Goal: Use online tool/utility: Utilize a website feature to perform a specific function

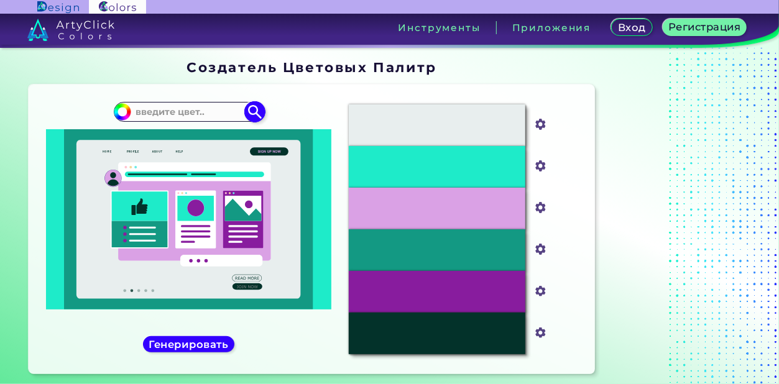
click at [199, 110] on input at bounding box center [189, 111] width 116 height 17
type input ";"
type input "желтый"
type input "#000000"
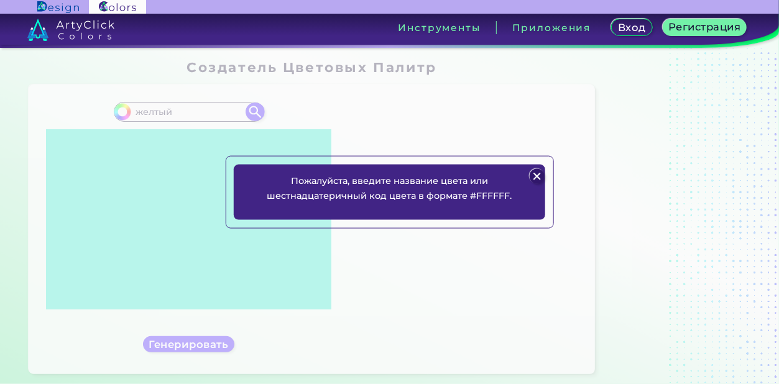
click at [540, 175] on img at bounding box center [537, 176] width 15 height 15
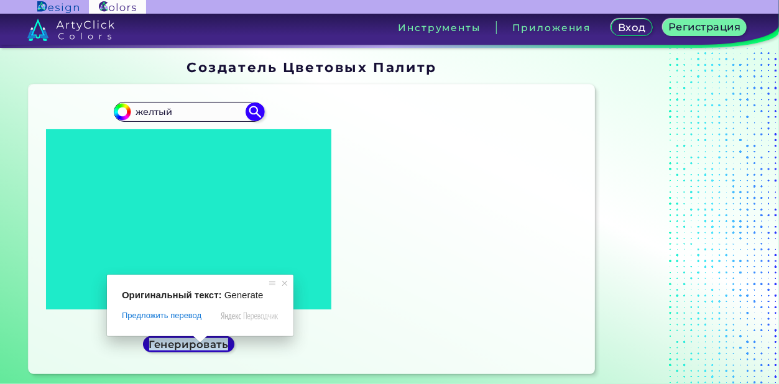
click at [203, 342] on span at bounding box center [200, 339] width 16 height 7
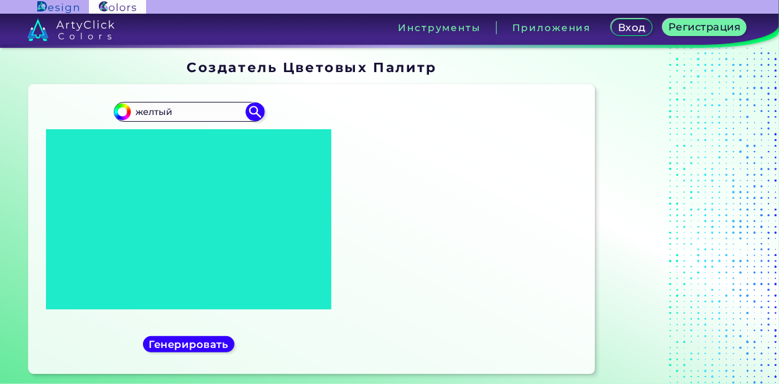
click at [240, 346] on div "#000000 желтый" at bounding box center [189, 230] width 301 height 270
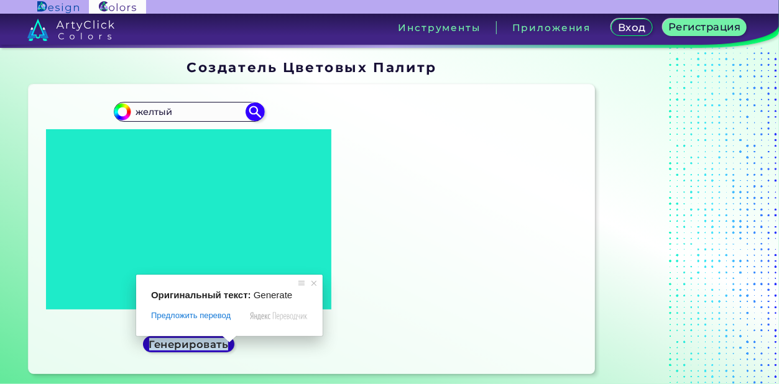
click at [222, 348] on ya-tr-span "Генерировать" at bounding box center [188, 344] width 72 height 11
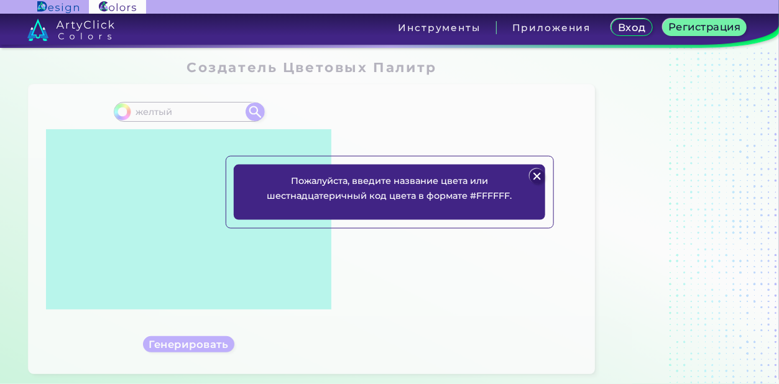
click at [534, 173] on img at bounding box center [537, 176] width 15 height 15
